Goal: Information Seeking & Learning: Find specific fact

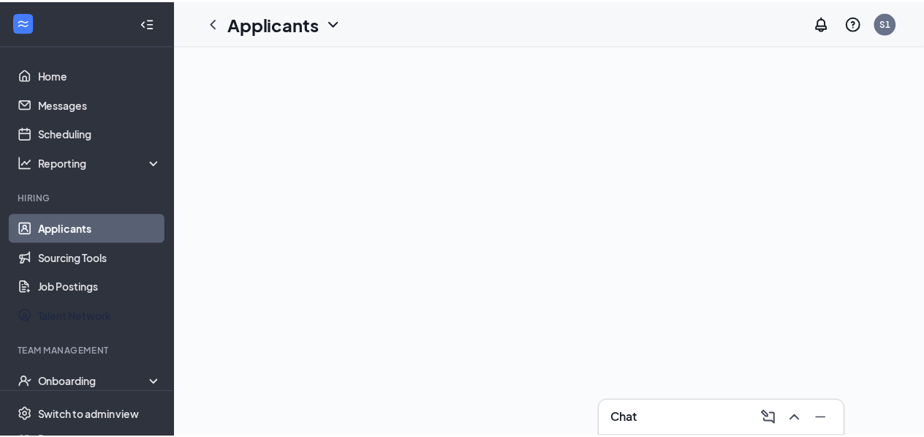
scroll to position [98, 0]
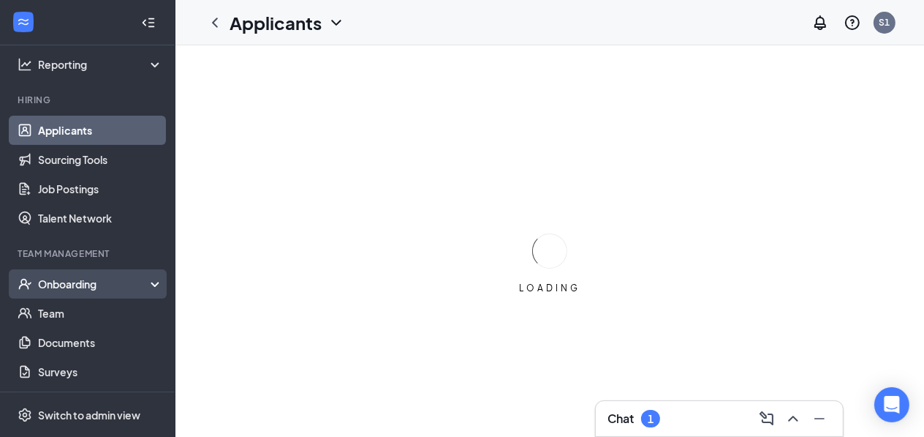
click at [78, 280] on div "Onboarding" at bounding box center [94, 283] width 113 height 15
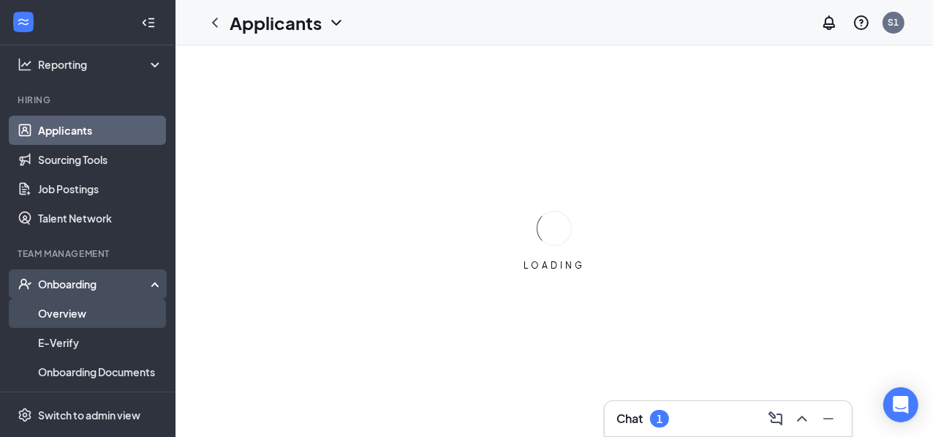
click at [76, 312] on link "Overview" at bounding box center [100, 312] width 125 height 29
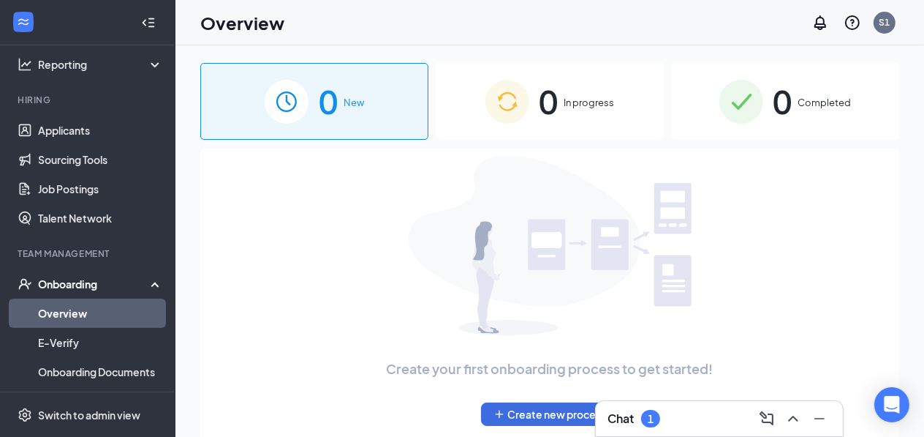
click at [810, 75] on div "0 Completed" at bounding box center [785, 101] width 228 height 77
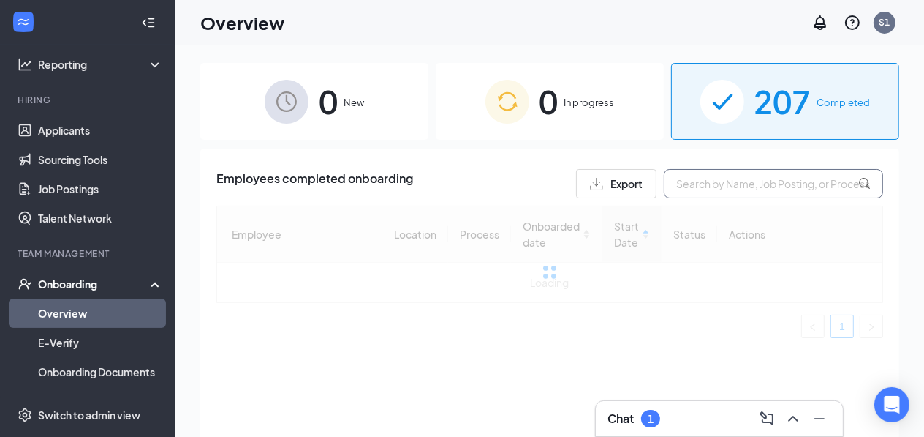
drag, startPoint x: 693, startPoint y: 183, endPoint x: 715, endPoint y: 183, distance: 21.2
click at [693, 183] on input "text" at bounding box center [773, 183] width 219 height 29
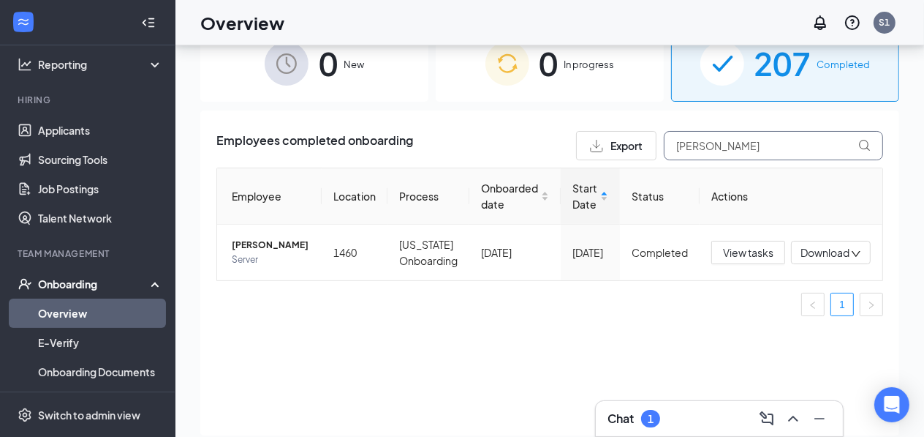
scroll to position [59, 0]
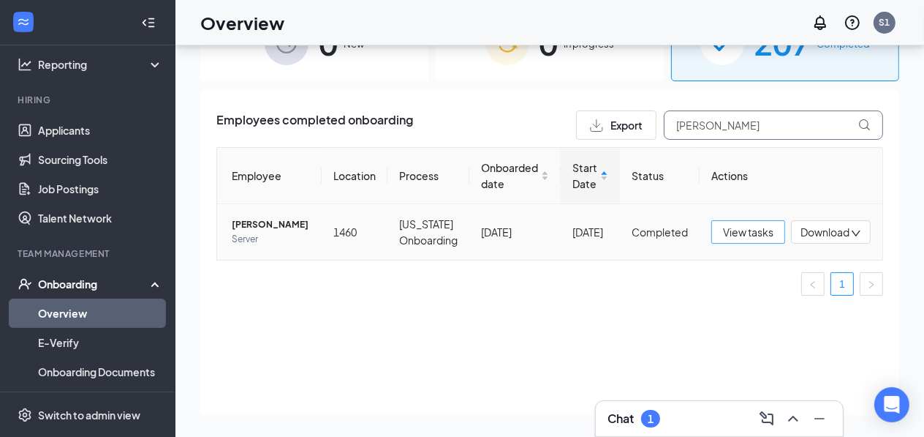
type input "[PERSON_NAME]"
click at [766, 233] on span "View tasks" at bounding box center [748, 232] width 50 height 16
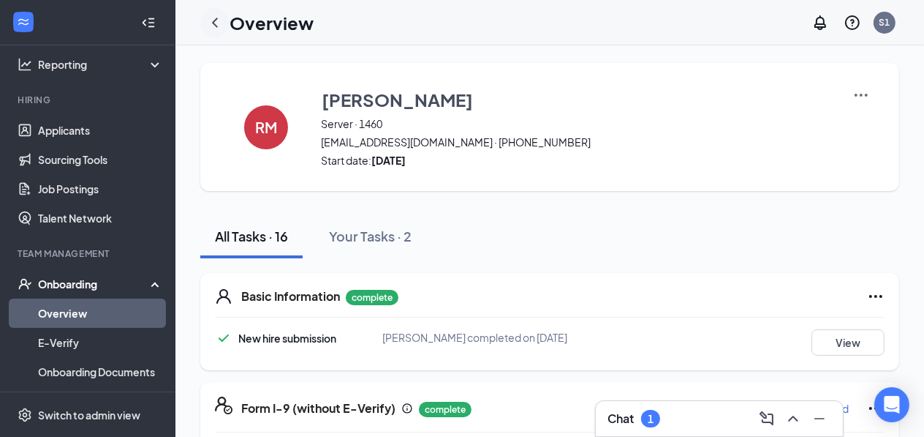
click at [212, 20] on icon "ChevronLeft" at bounding box center [215, 23] width 18 height 18
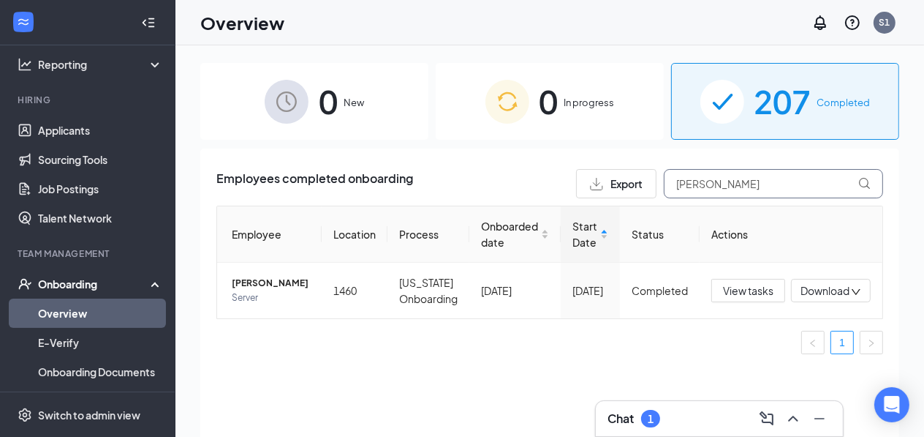
click at [767, 184] on input "[PERSON_NAME]" at bounding box center [773, 183] width 219 height 29
type input "r"
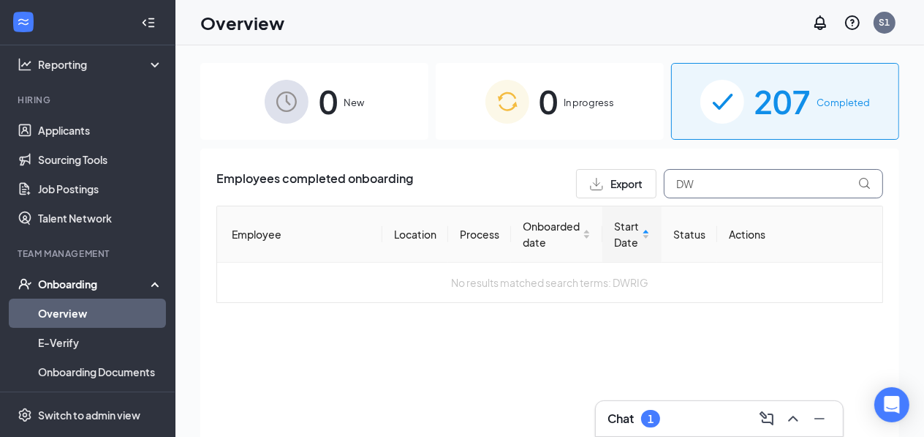
type input "D"
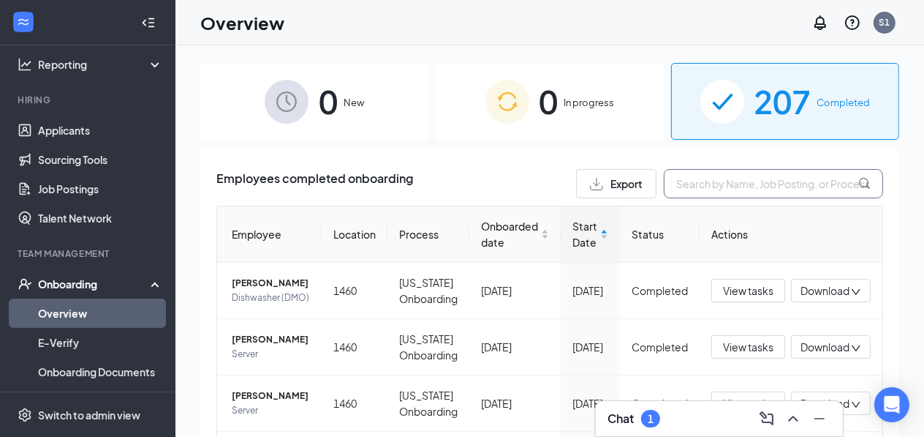
click at [702, 181] on input "text" at bounding box center [773, 183] width 219 height 29
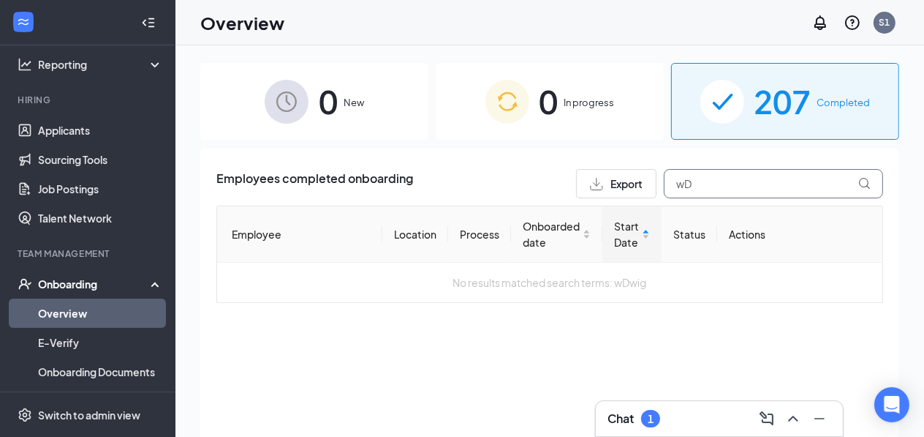
type input "w"
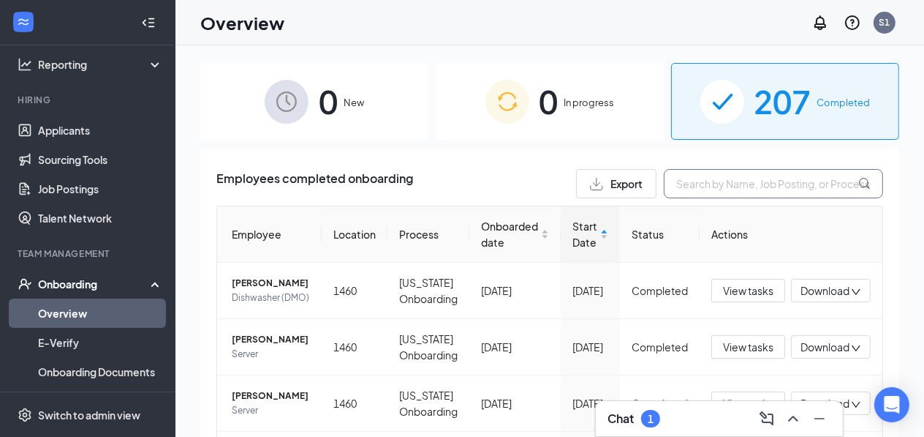
click at [698, 181] on input "text" at bounding box center [773, 183] width 219 height 29
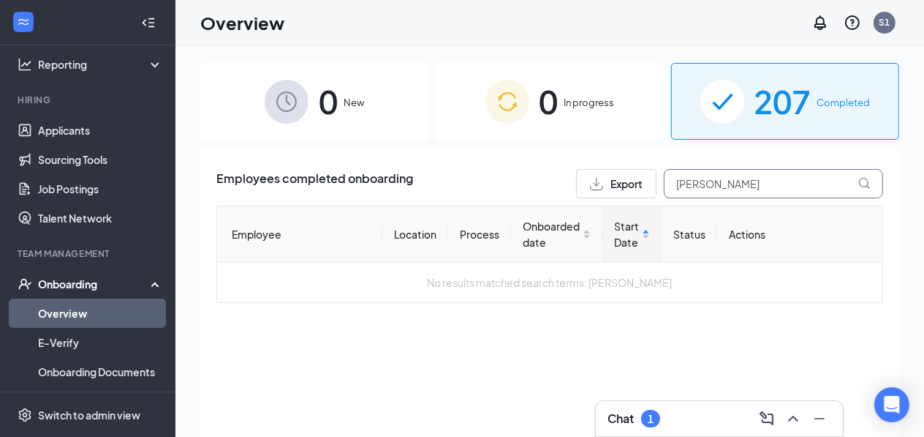
type input "[PERSON_NAME]"
click at [869, 181] on icon at bounding box center [865, 184] width 12 height 12
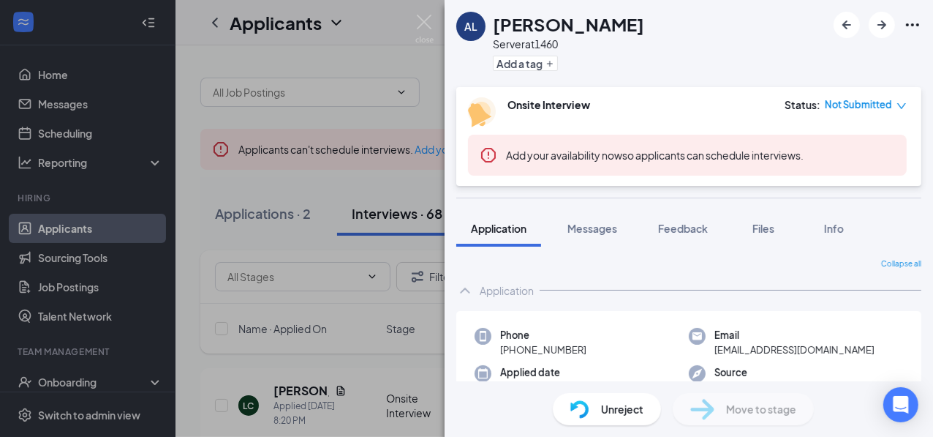
click at [410, 19] on div "AL Aaliyah Liggins Server at 1460 Add a tag Onsite Interview Status : Not Submi…" at bounding box center [466, 218] width 933 height 437
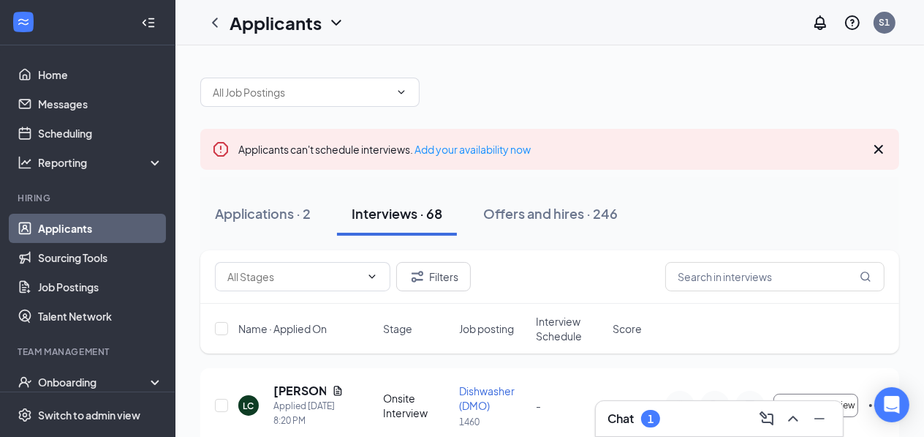
click at [428, 19] on div "Applicants S1" at bounding box center [550, 22] width 749 height 45
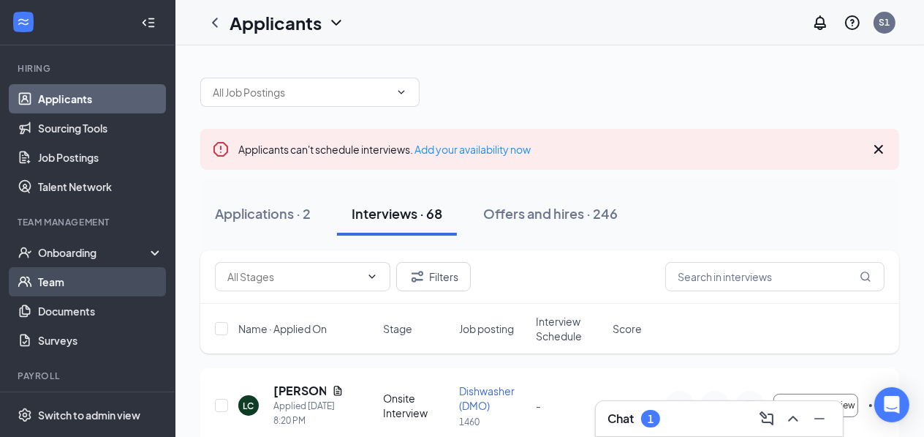
scroll to position [165, 0]
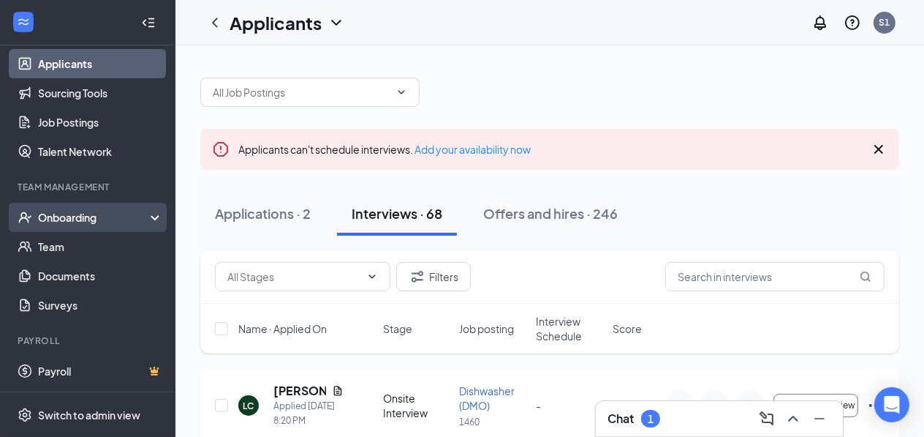
click at [61, 214] on div "Onboarding" at bounding box center [94, 217] width 113 height 15
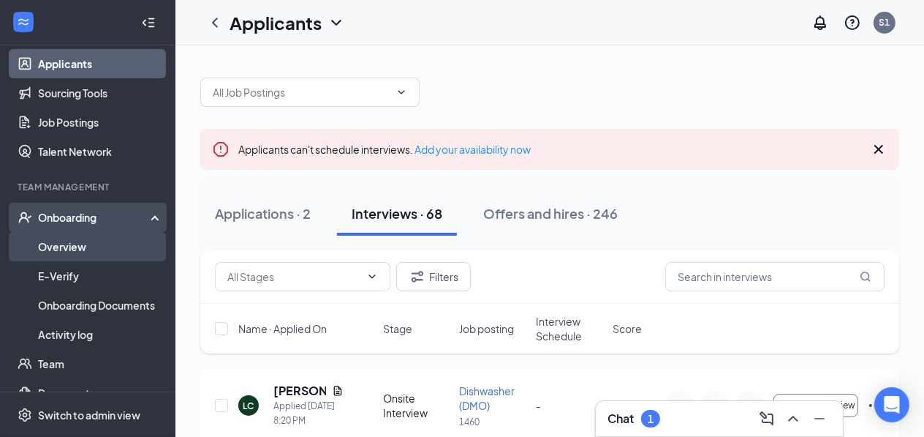
click at [69, 249] on link "Overview" at bounding box center [100, 246] width 125 height 29
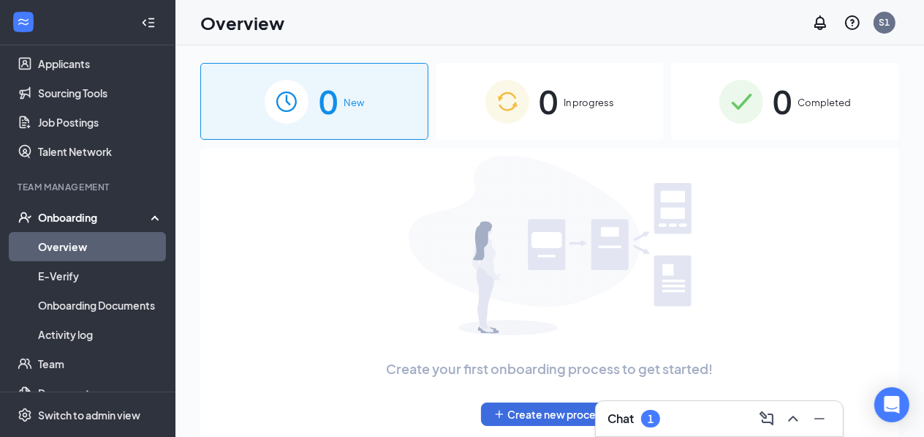
click at [786, 119] on span "0" at bounding box center [783, 101] width 19 height 50
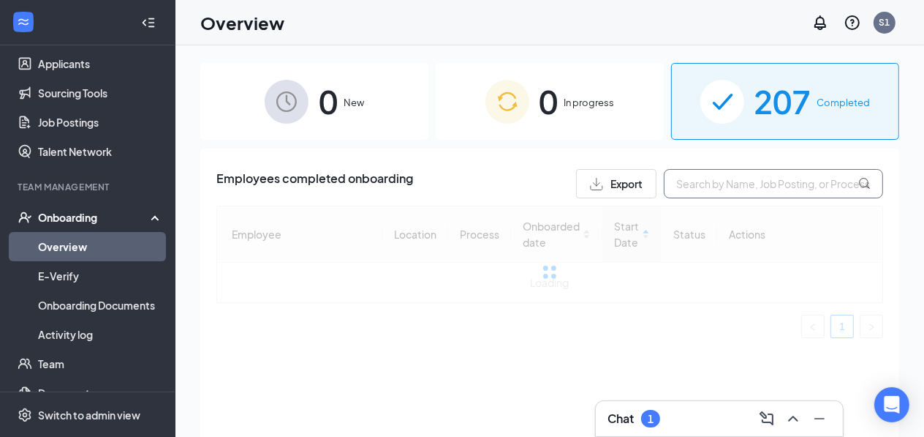
click at [767, 189] on input "text" at bounding box center [773, 183] width 219 height 29
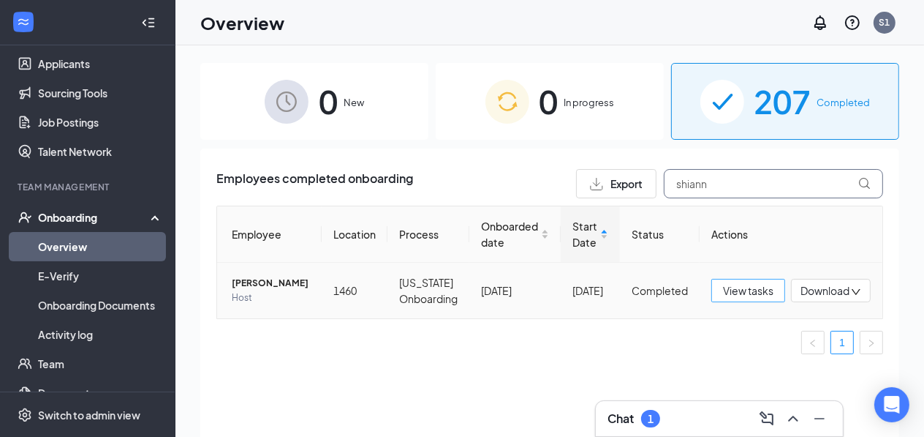
type input "shiann"
click at [761, 298] on span "View tasks" at bounding box center [748, 290] width 50 height 16
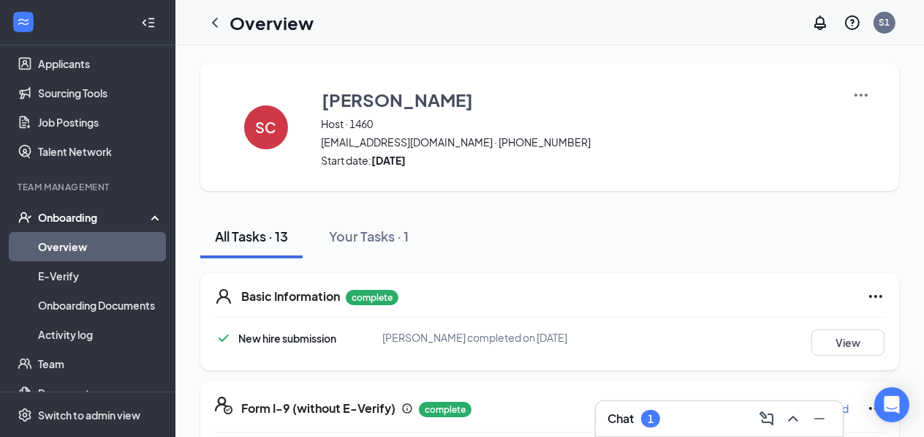
click at [853, 97] on img at bounding box center [862, 95] width 18 height 18
click at [858, 122] on span "View details" at bounding box center [861, 121] width 57 height 16
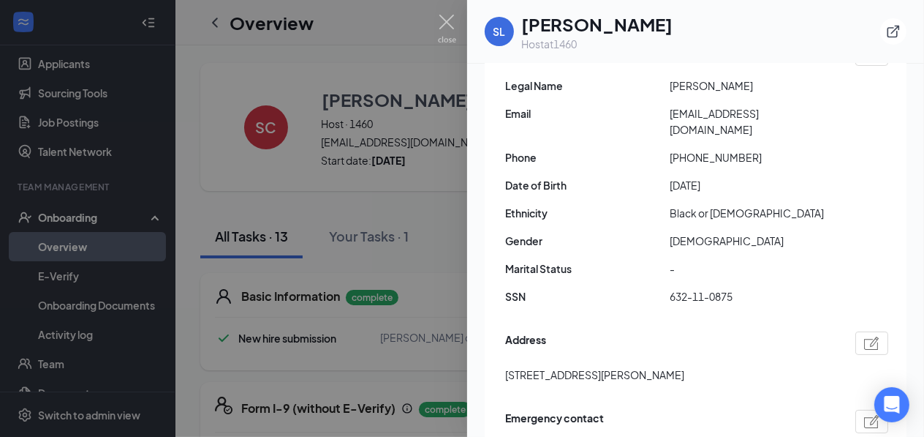
scroll to position [175, 0]
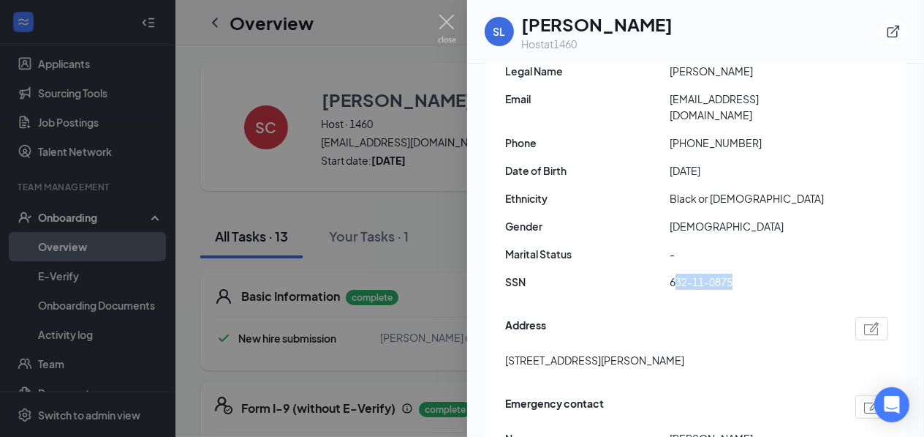
drag, startPoint x: 677, startPoint y: 267, endPoint x: 764, endPoint y: 267, distance: 87.8
click at [764, 274] on span "632-11-0875" at bounding box center [752, 282] width 165 height 16
drag, startPoint x: 764, startPoint y: 267, endPoint x: 710, endPoint y: 275, distance: 54.7
click at [710, 275] on div "Basic information Legal Name ShiAnn L Charles Email shianncharles07@gmail.com P…" at bounding box center [696, 162] width 383 height 277
click at [647, 274] on span "SSN" at bounding box center [587, 282] width 165 height 16
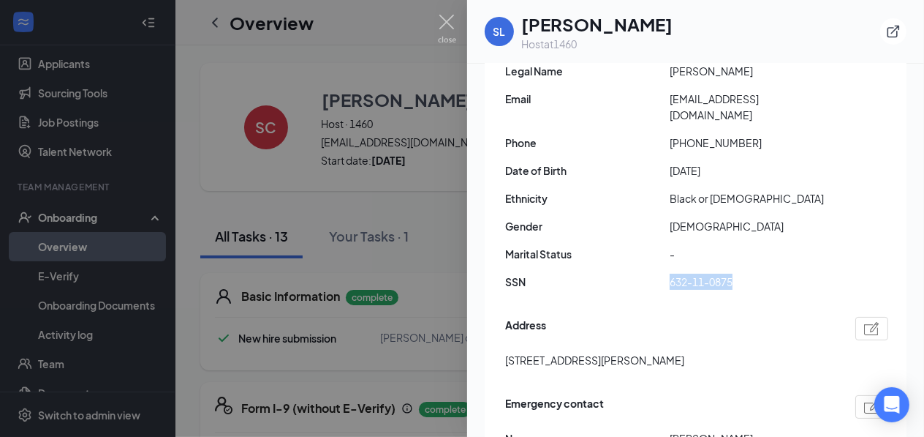
drag, startPoint x: 655, startPoint y: 263, endPoint x: 749, endPoint y: 263, distance: 94.4
click at [749, 274] on div "SSN 632-11-0875" at bounding box center [696, 282] width 383 height 16
drag, startPoint x: 749, startPoint y: 263, endPoint x: 732, endPoint y: 267, distance: 17.2
copy div "632-11-0875"
drag, startPoint x: 297, startPoint y: 128, endPoint x: 318, endPoint y: 53, distance: 78.3
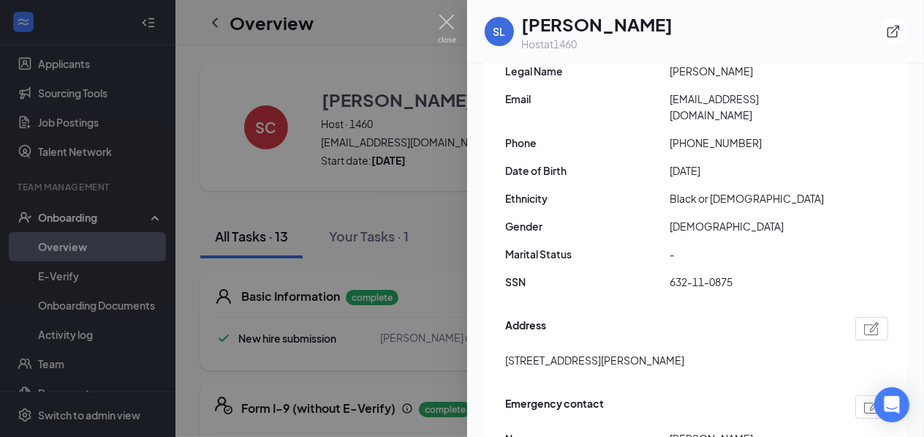
click at [297, 127] on div at bounding box center [462, 218] width 924 height 437
